Goal: Information Seeking & Learning: Learn about a topic

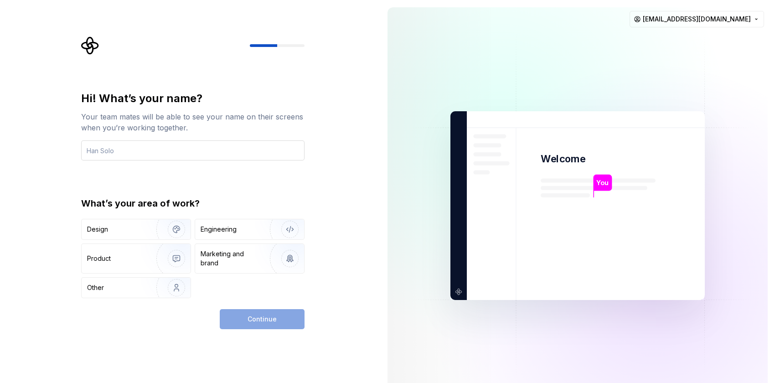
click at [88, 151] on input "text" at bounding box center [192, 150] width 223 height 20
type input "[PERSON_NAME]"
click at [154, 230] on img "button" at bounding box center [170, 229] width 58 height 61
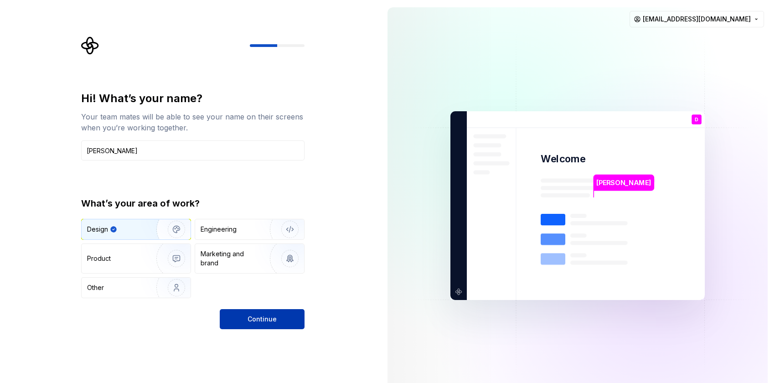
click at [266, 314] on button "Continue" at bounding box center [262, 319] width 85 height 20
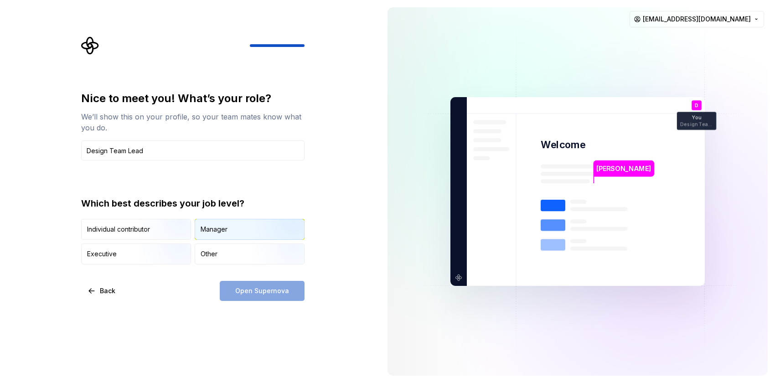
type input "Design Team Lead"
click at [257, 233] on img "button" at bounding box center [282, 240] width 58 height 61
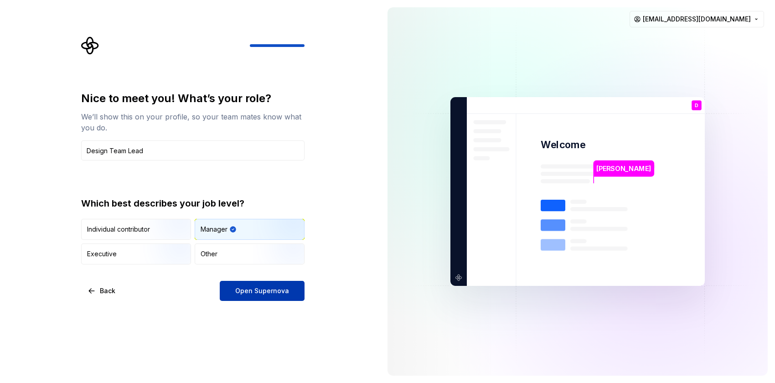
click at [270, 294] on span "Open Supernova" at bounding box center [262, 290] width 54 height 9
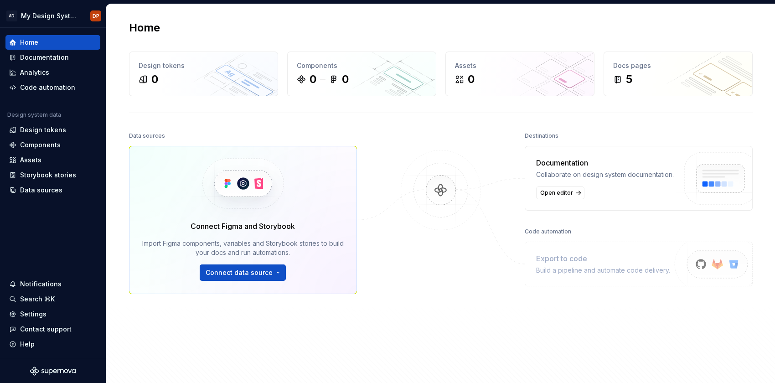
click at [473, 285] on div at bounding box center [440, 245] width 91 height 230
click at [37, 58] on div "Documentation" at bounding box center [44, 57] width 49 height 9
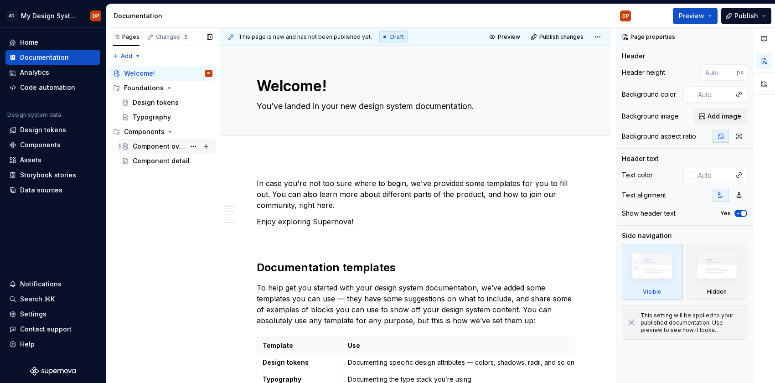
click at [156, 142] on div "Component overview" at bounding box center [159, 146] width 52 height 9
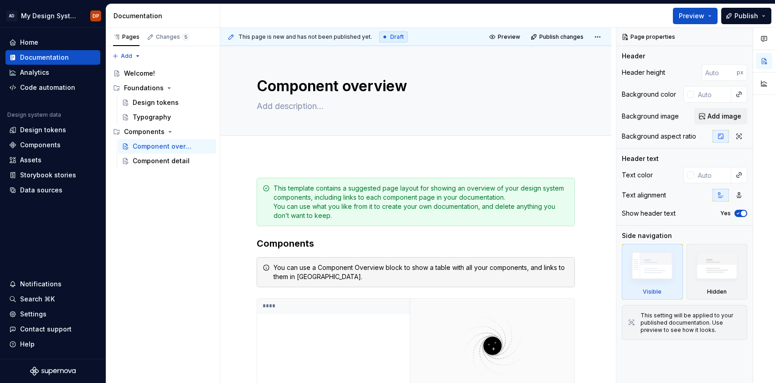
type textarea "*"
